Goal: Understand site structure: Understand site structure

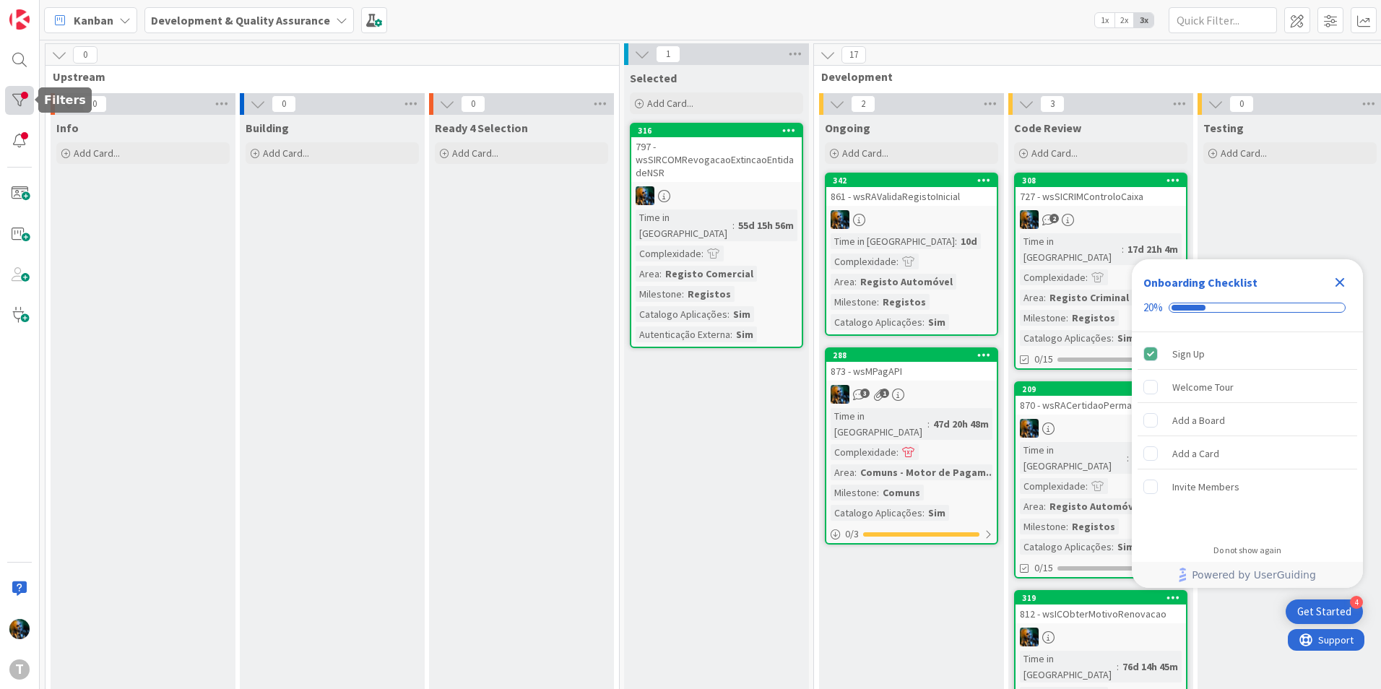
click at [15, 105] on div at bounding box center [19, 100] width 29 height 29
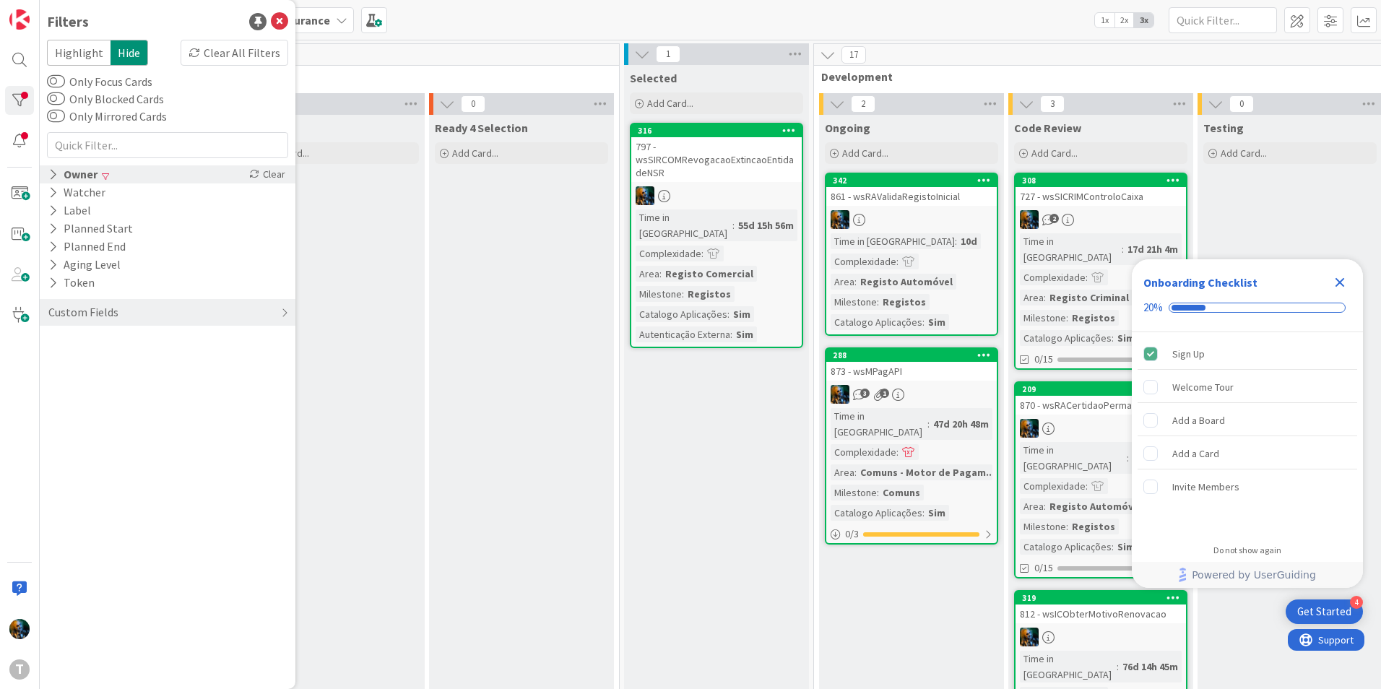
click at [52, 172] on icon at bounding box center [52, 174] width 9 height 12
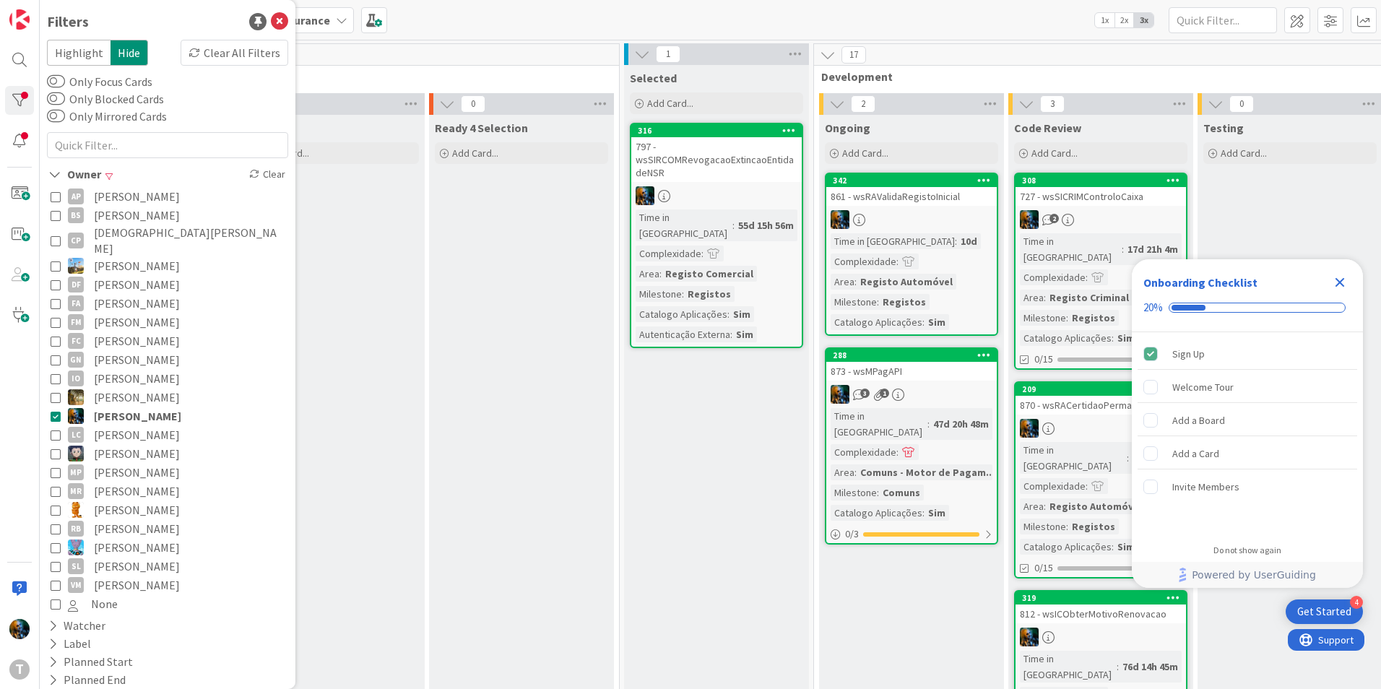
click at [56, 411] on icon at bounding box center [56, 416] width 10 height 10
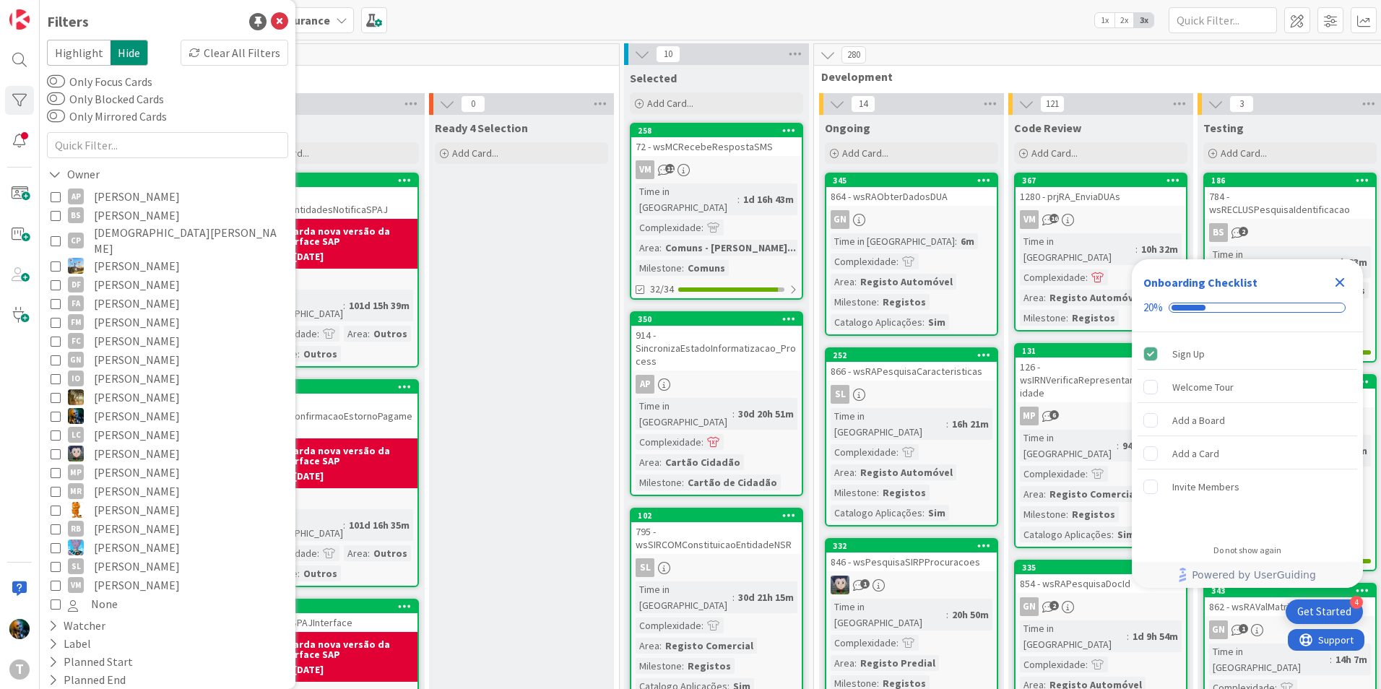
click at [53, 467] on icon at bounding box center [56, 472] width 10 height 10
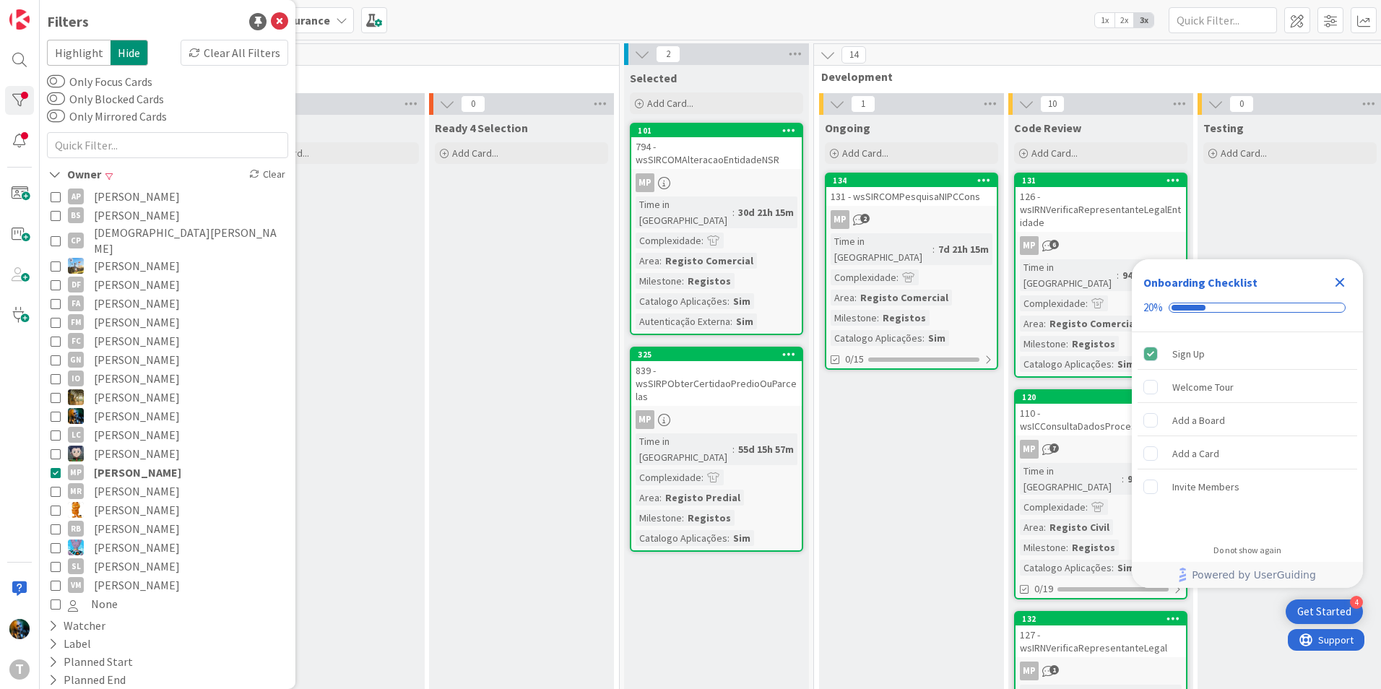
click at [53, 467] on icon at bounding box center [56, 472] width 10 height 10
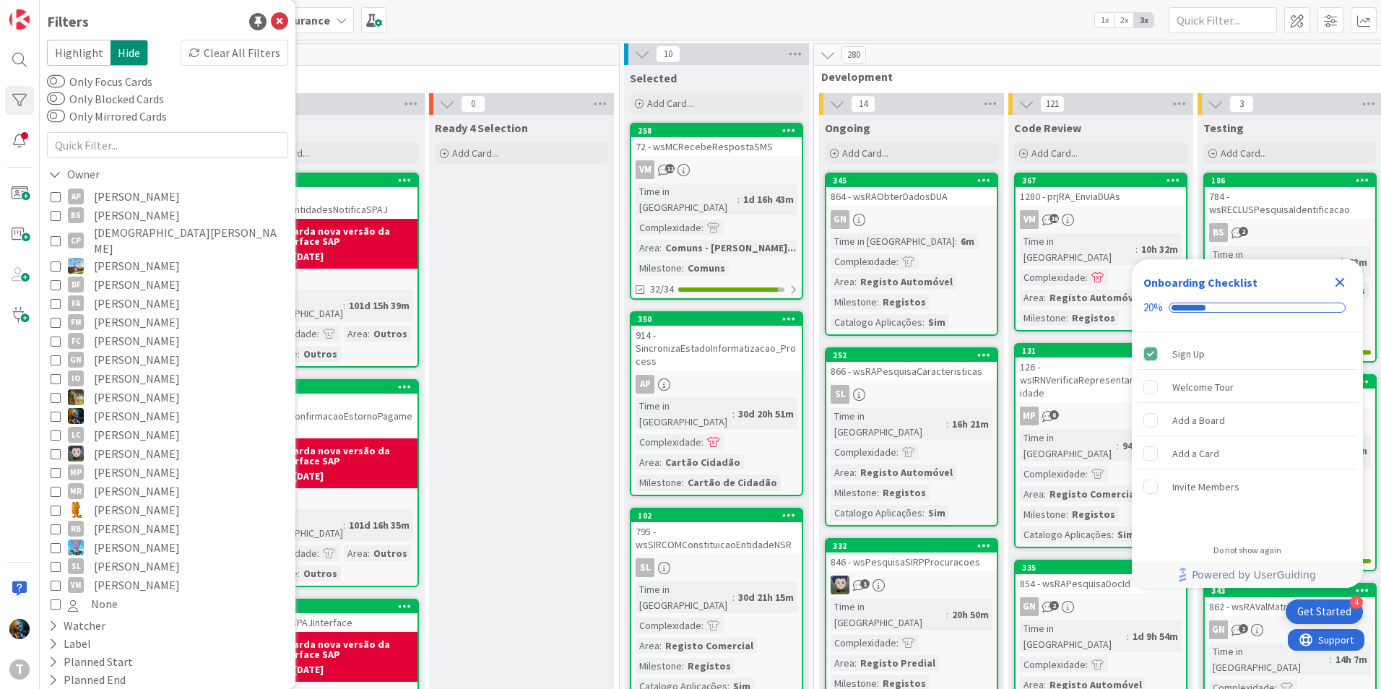
click at [56, 411] on icon at bounding box center [56, 416] width 10 height 10
